Goal: Information Seeking & Learning: Find specific page/section

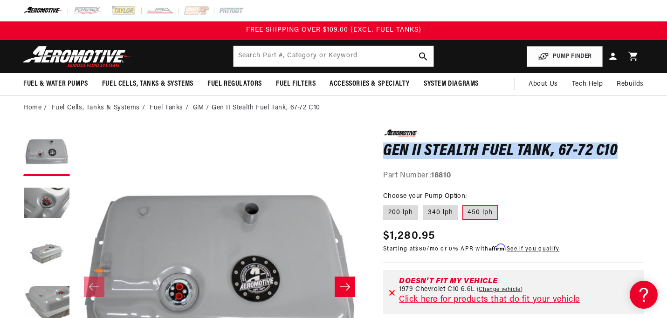
drag, startPoint x: 616, startPoint y: 151, endPoint x: 385, endPoint y: 148, distance: 231.3
click at [386, 150] on h1 "Gen II Stealth Fuel Tank, 67-72 C10" at bounding box center [513, 151] width 261 height 15
copy h1 "Gen II Stealth Fuel Tank, 67-72 C10"
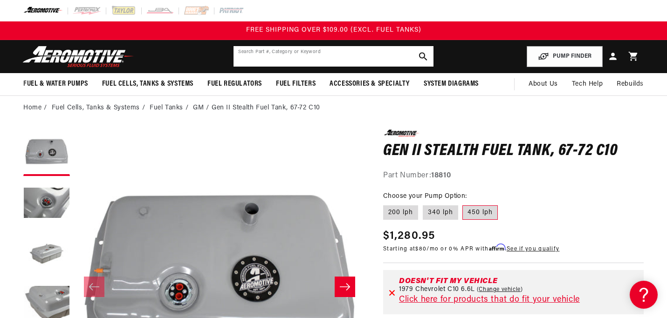
click at [324, 59] on input "text" at bounding box center [334, 56] width 200 height 21
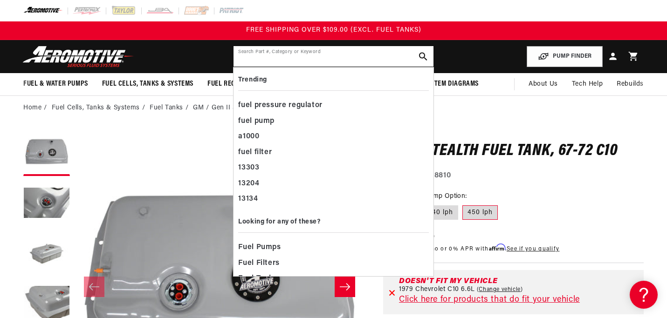
paste input "Gen II Stealth Fuel Tank, 67-72 C10"
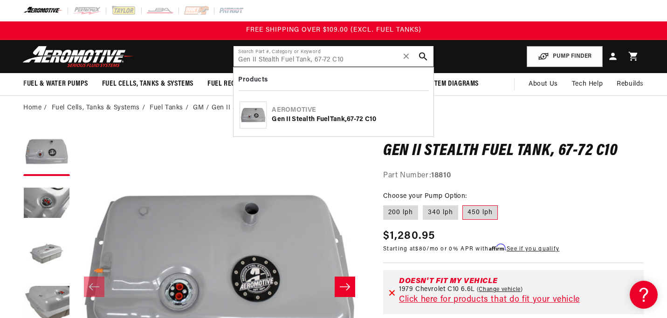
click at [330, 62] on input "Gen II Stealth Fuel Tank, 67-72 C10" at bounding box center [334, 56] width 200 height 21
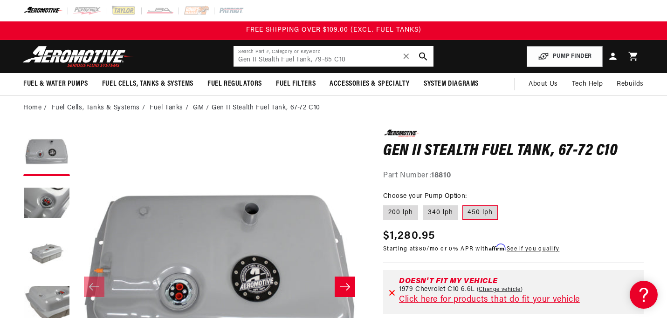
type input "Gen II Stealth Fuel Tank, 79-85 C10"
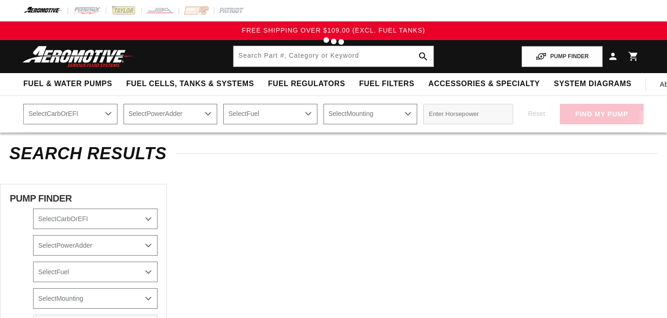
type input "Gen II Stealth Fuel Tanks 79-85 C10"
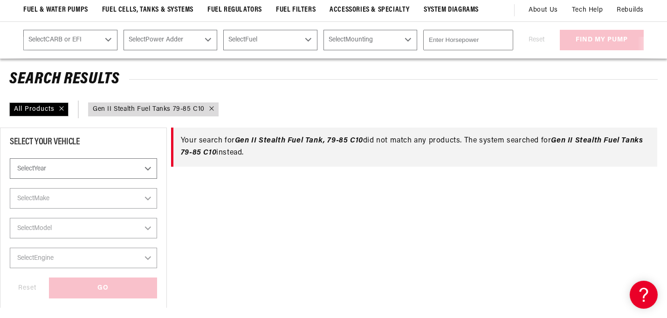
scroll to position [78, 0]
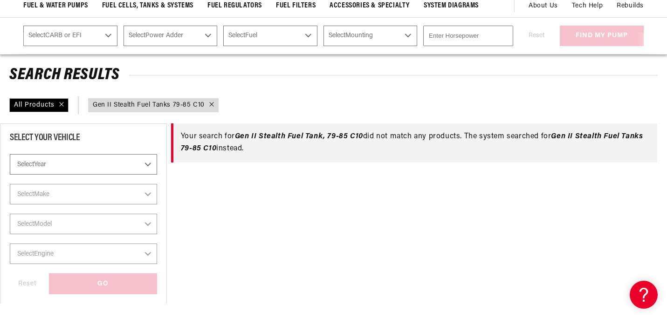
click at [146, 166] on select "Select Year 2023 2022 2021 2020 2019 2018 2017 2016 2015 2014 2013 2012 2011 20…" at bounding box center [83, 164] width 147 height 21
select select "1984"
select select "Year"
